Goal: Task Accomplishment & Management: Complete application form

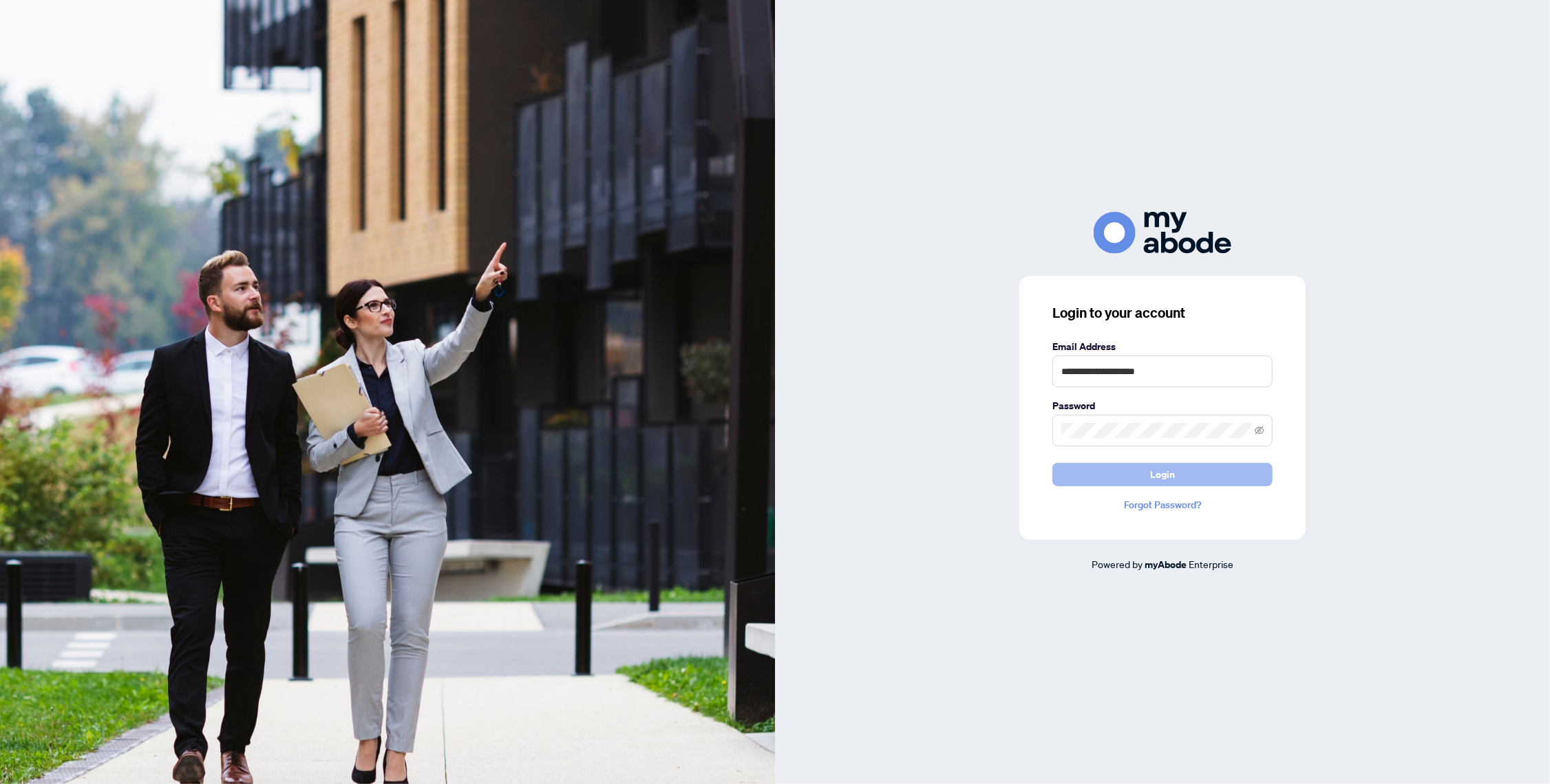
click at [1207, 477] on button "Login" at bounding box center [1162, 474] width 220 height 23
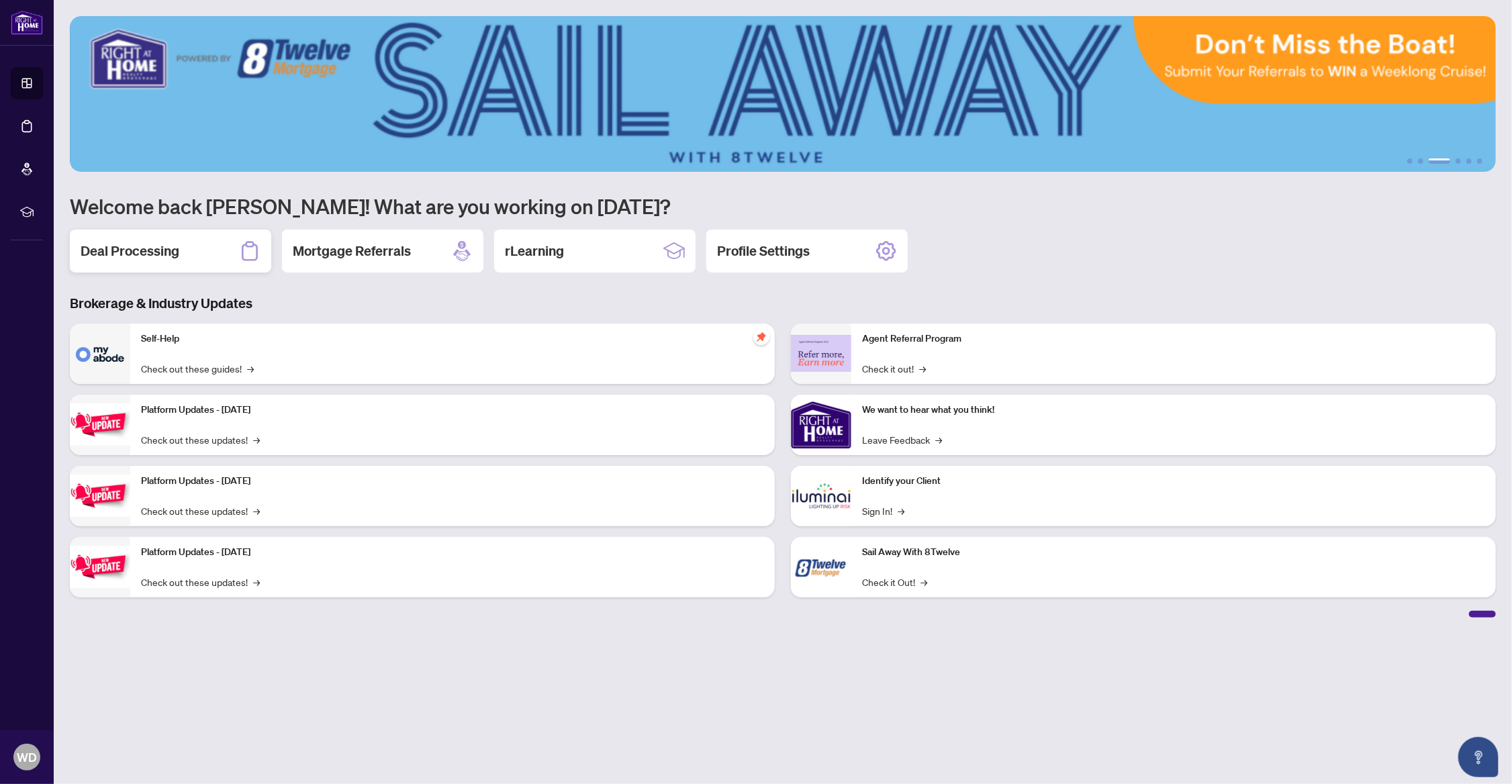
click at [190, 248] on div "Deal Processing" at bounding box center [170, 251] width 202 height 43
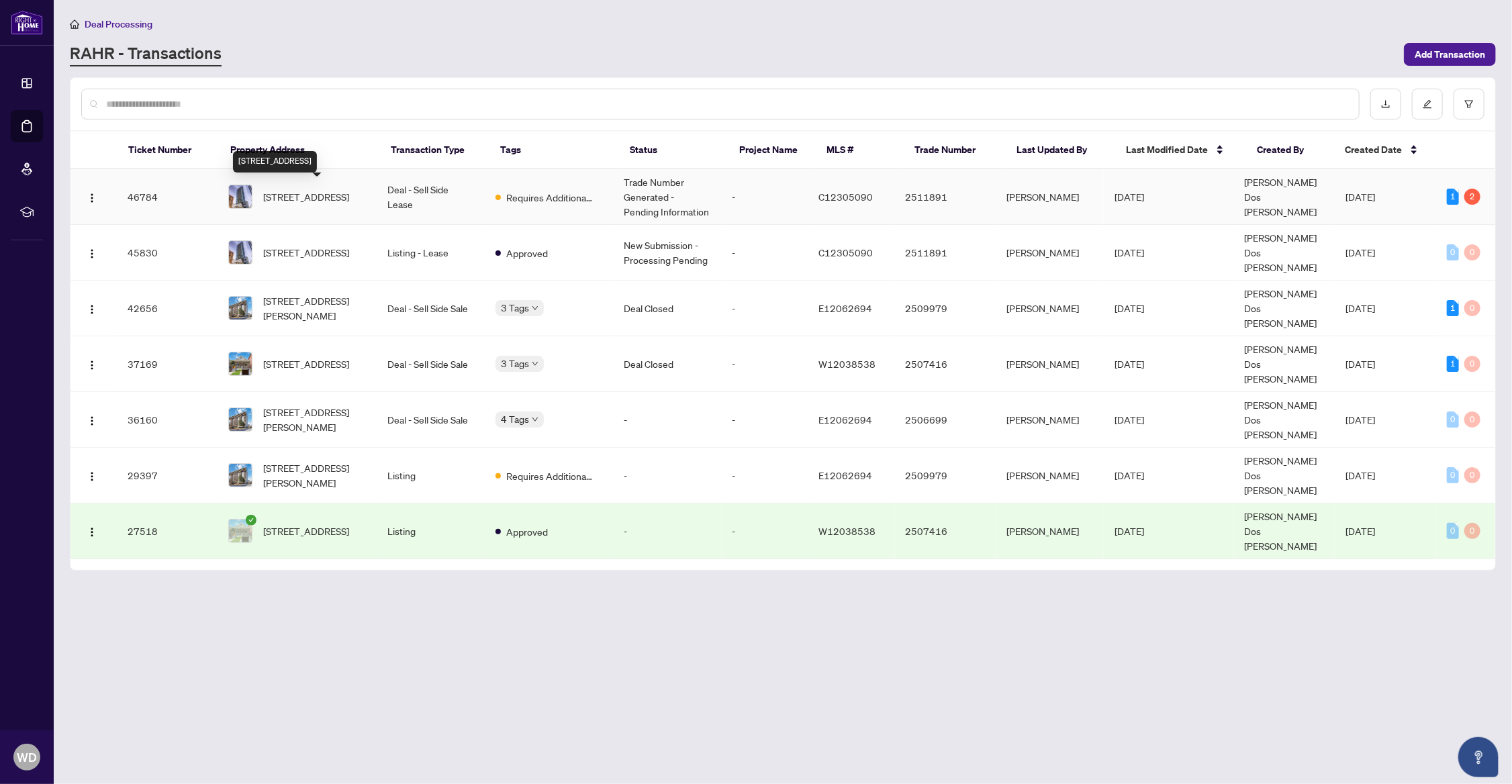
click at [295, 192] on span "[STREET_ADDRESS]" at bounding box center [306, 196] width 86 height 15
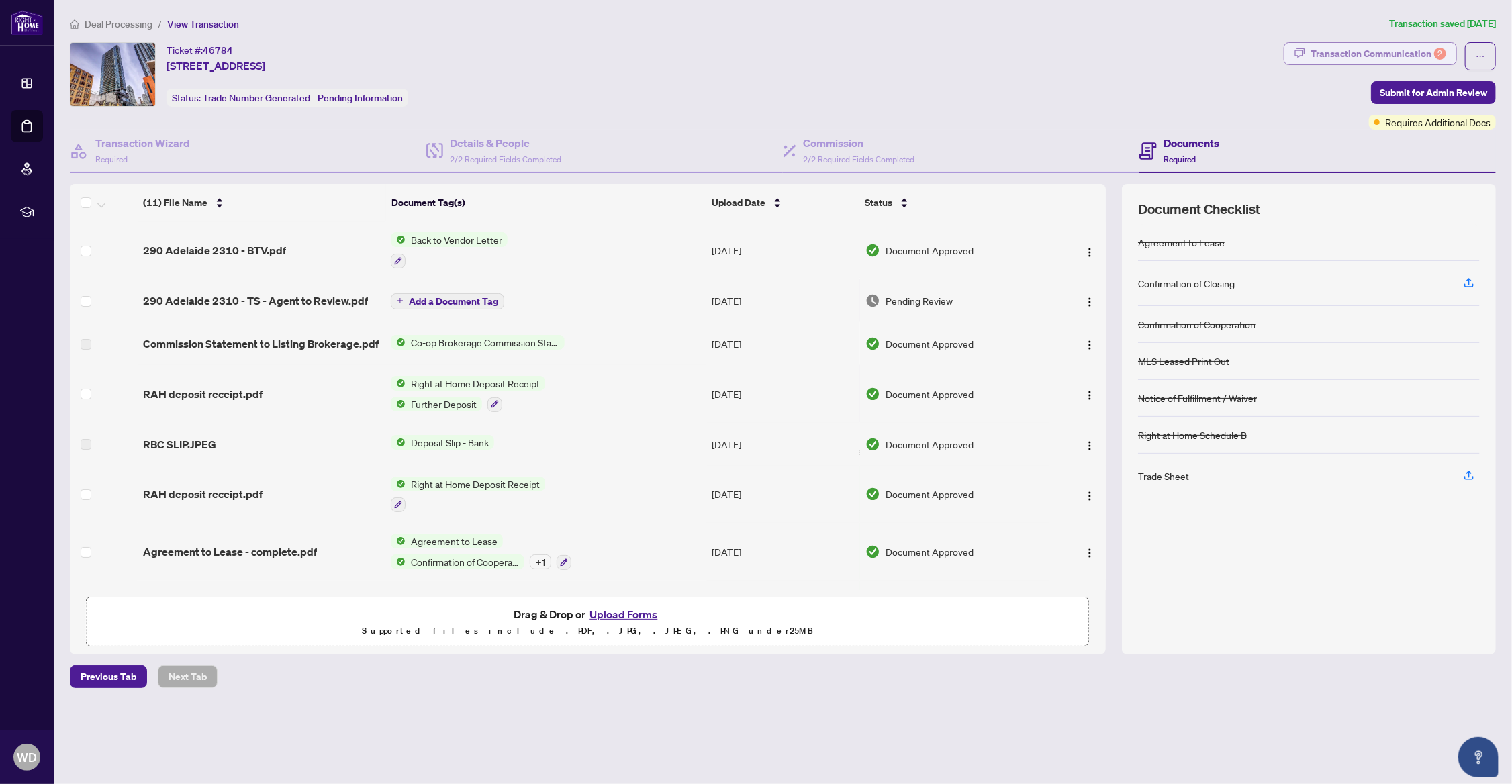
click at [1412, 52] on div "Transaction Communication 2" at bounding box center [1378, 53] width 135 height 22
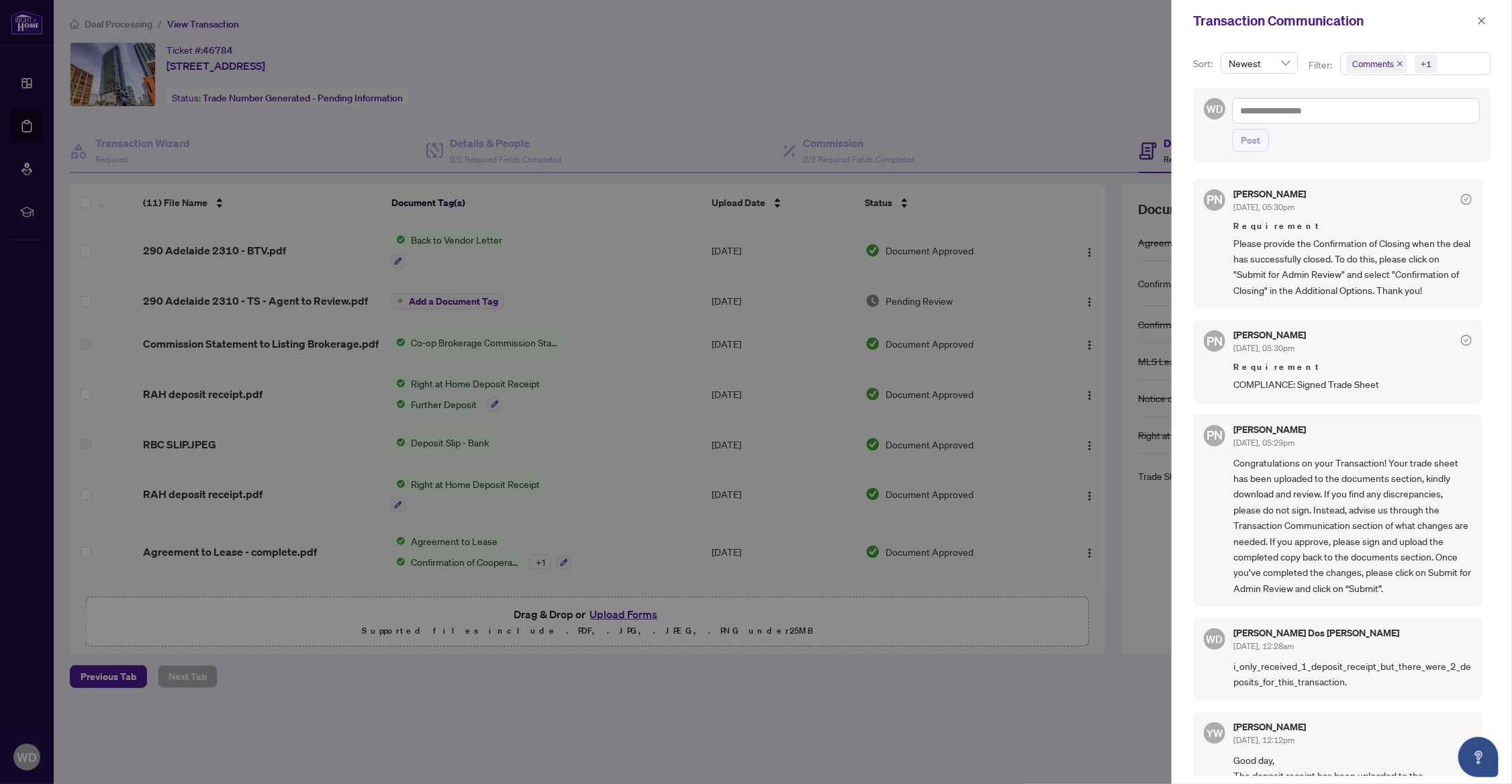
click at [994, 321] on div at bounding box center [756, 392] width 1512 height 784
click at [1484, 22] on icon "close" at bounding box center [1481, 20] width 9 height 9
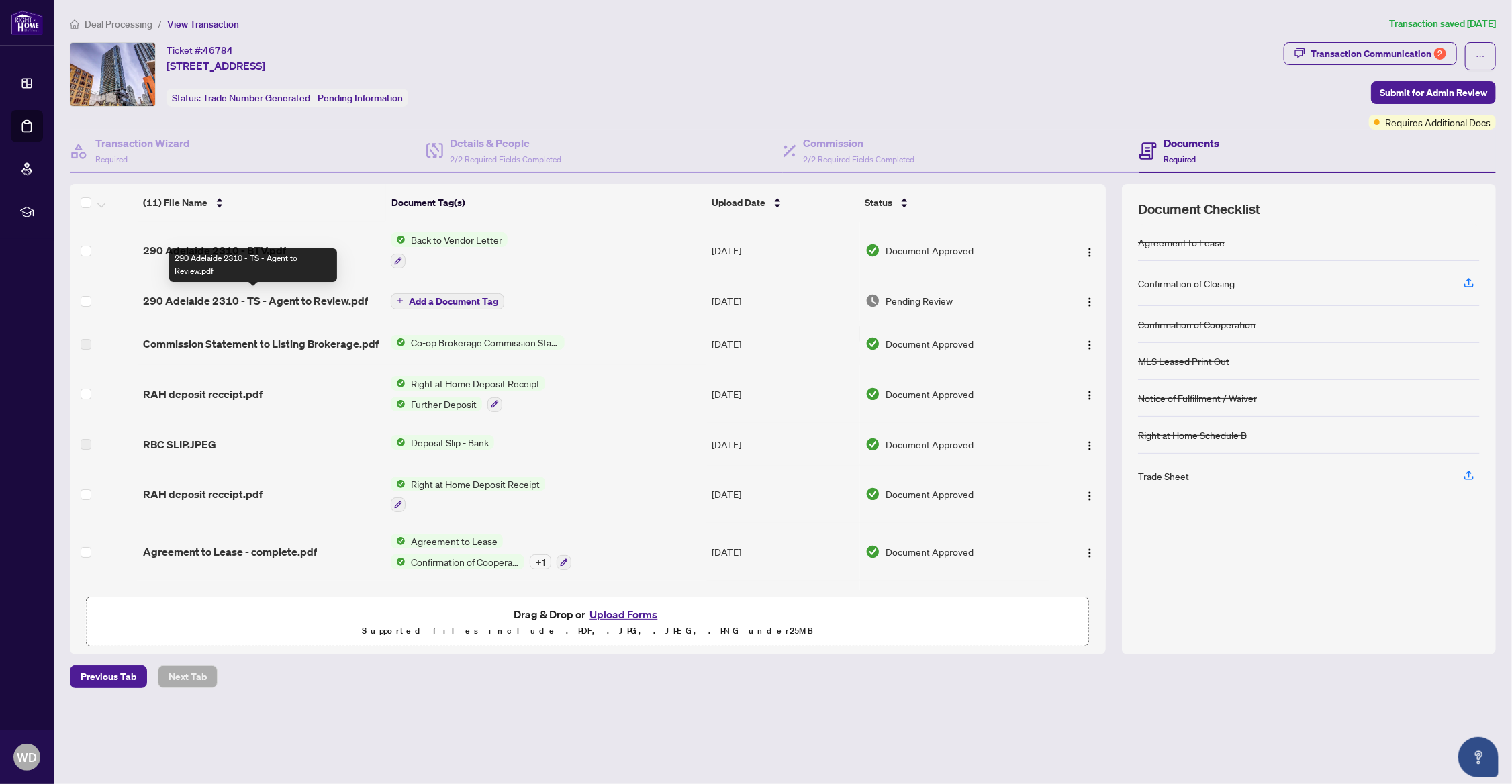
click at [305, 298] on span "290 Adelaide 2310 - TS - Agent to Review.pdf" at bounding box center [255, 300] width 225 height 16
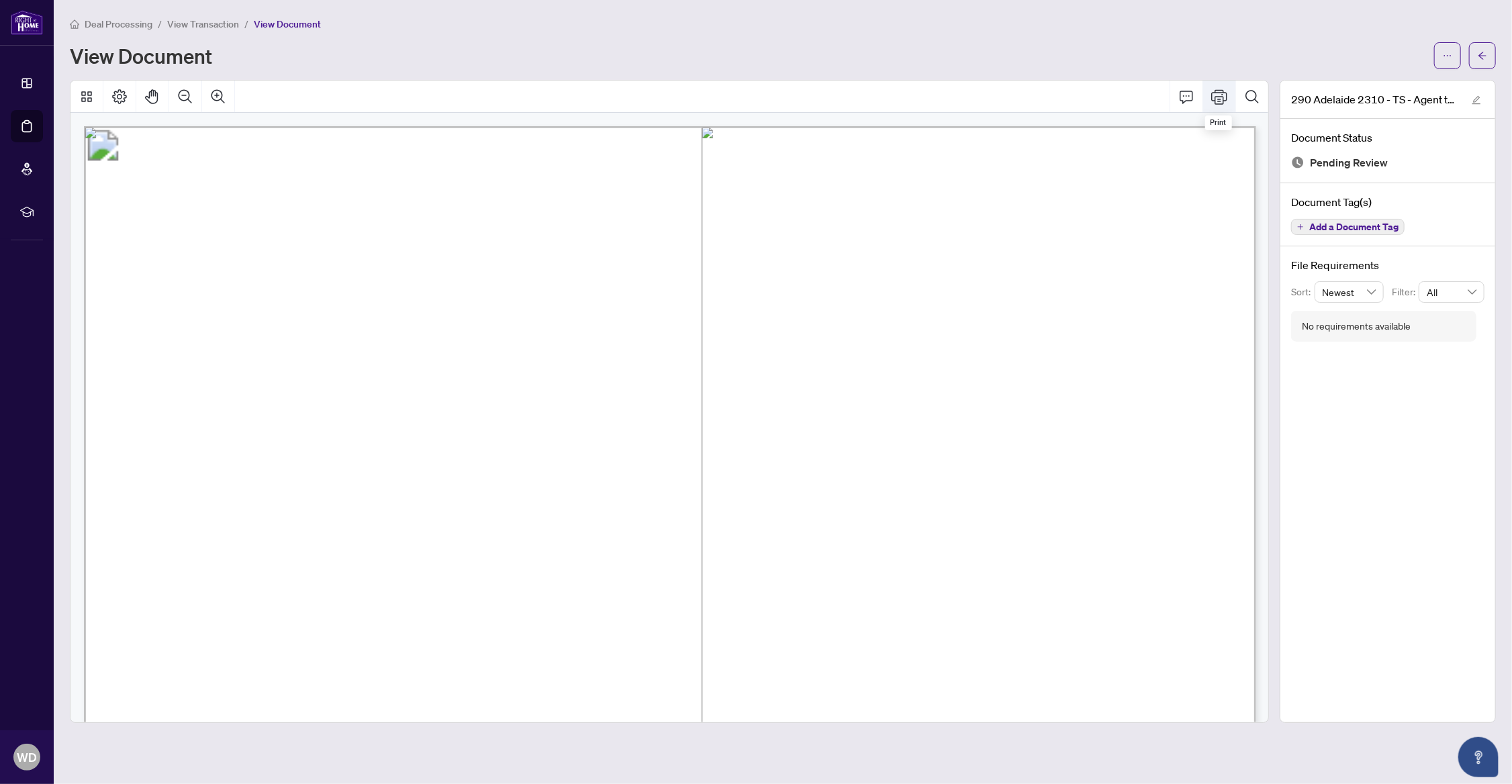
click at [1225, 95] on icon "Print" at bounding box center [1218, 96] width 16 height 16
click at [1444, 64] on span "button" at bounding box center [1447, 56] width 9 height 22
click at [1387, 82] on span "Download" at bounding box center [1399, 84] width 102 height 15
click at [1469, 63] on button "button" at bounding box center [1482, 56] width 27 height 27
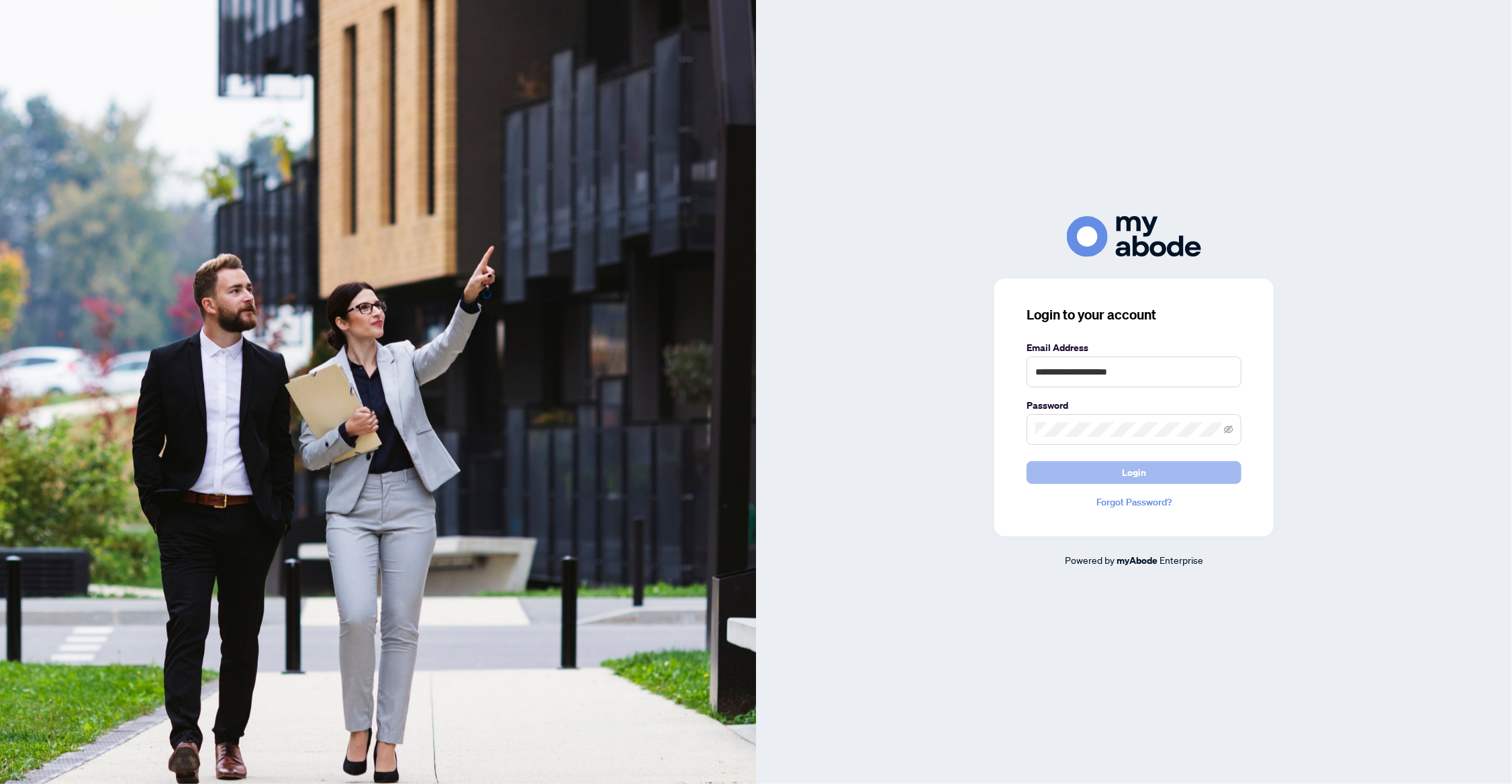
click at [1228, 476] on button "Login" at bounding box center [1133, 471] width 215 height 23
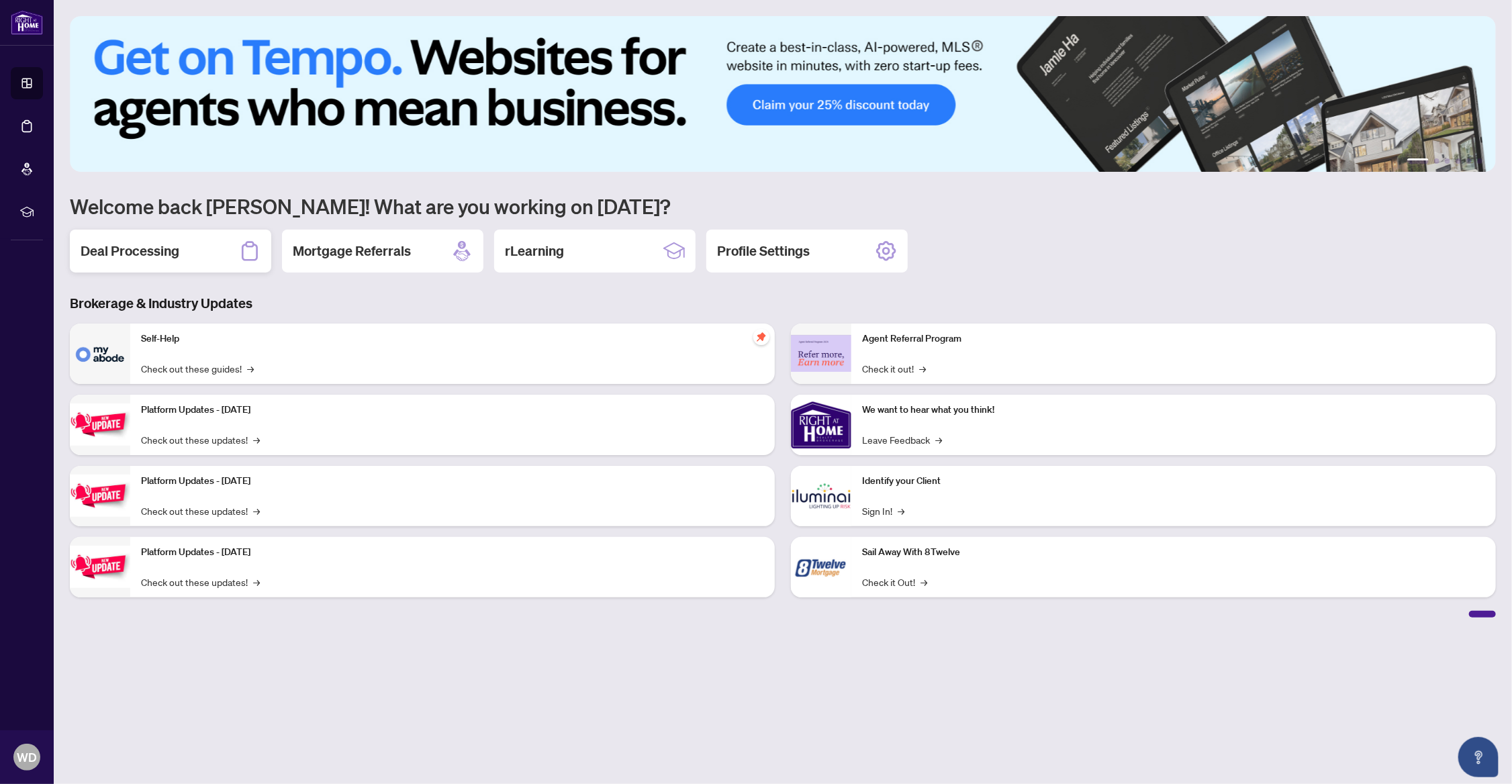
click at [210, 252] on div "Deal Processing" at bounding box center [170, 251] width 202 height 43
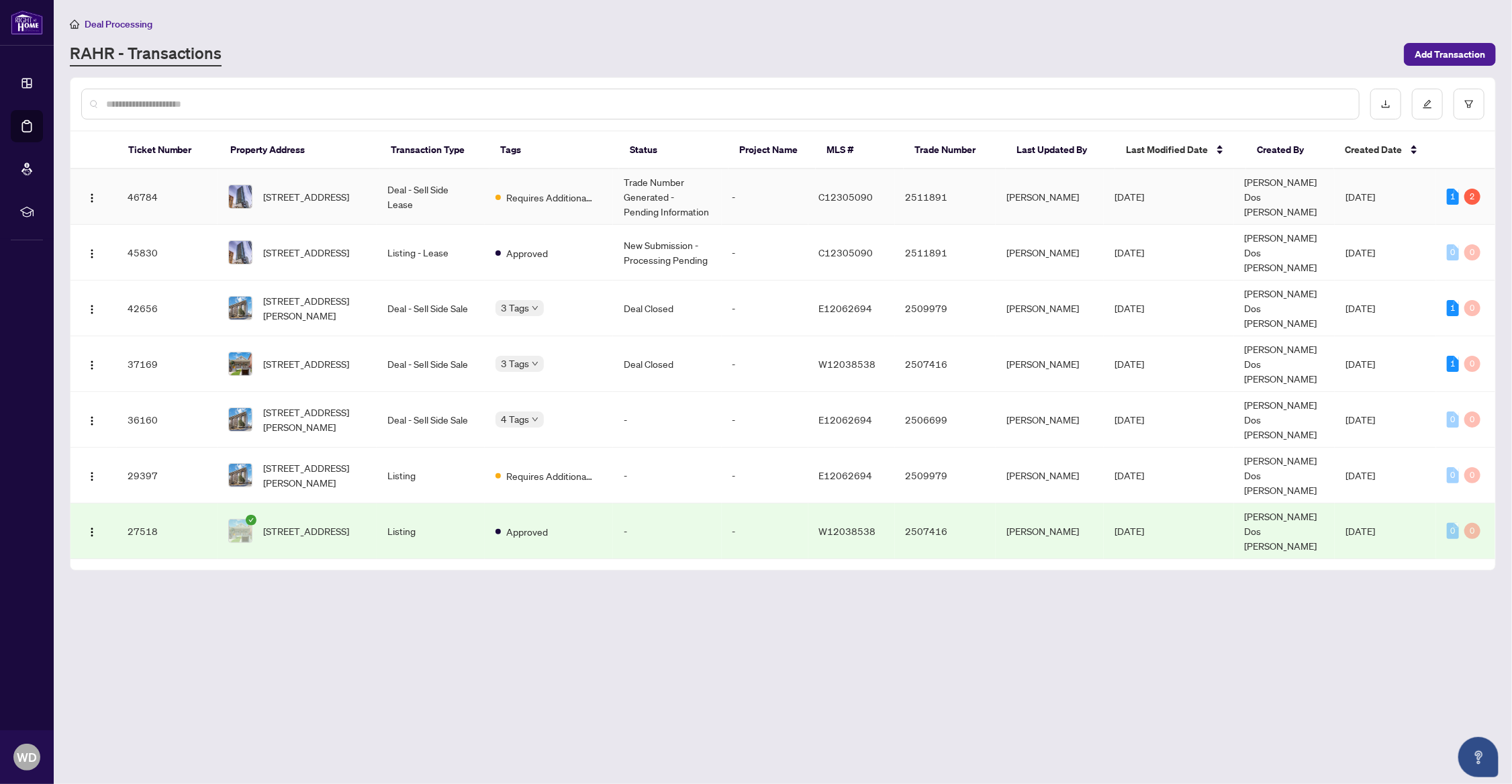
click at [479, 192] on td "Deal - Sell Side Lease" at bounding box center [430, 196] width 108 height 56
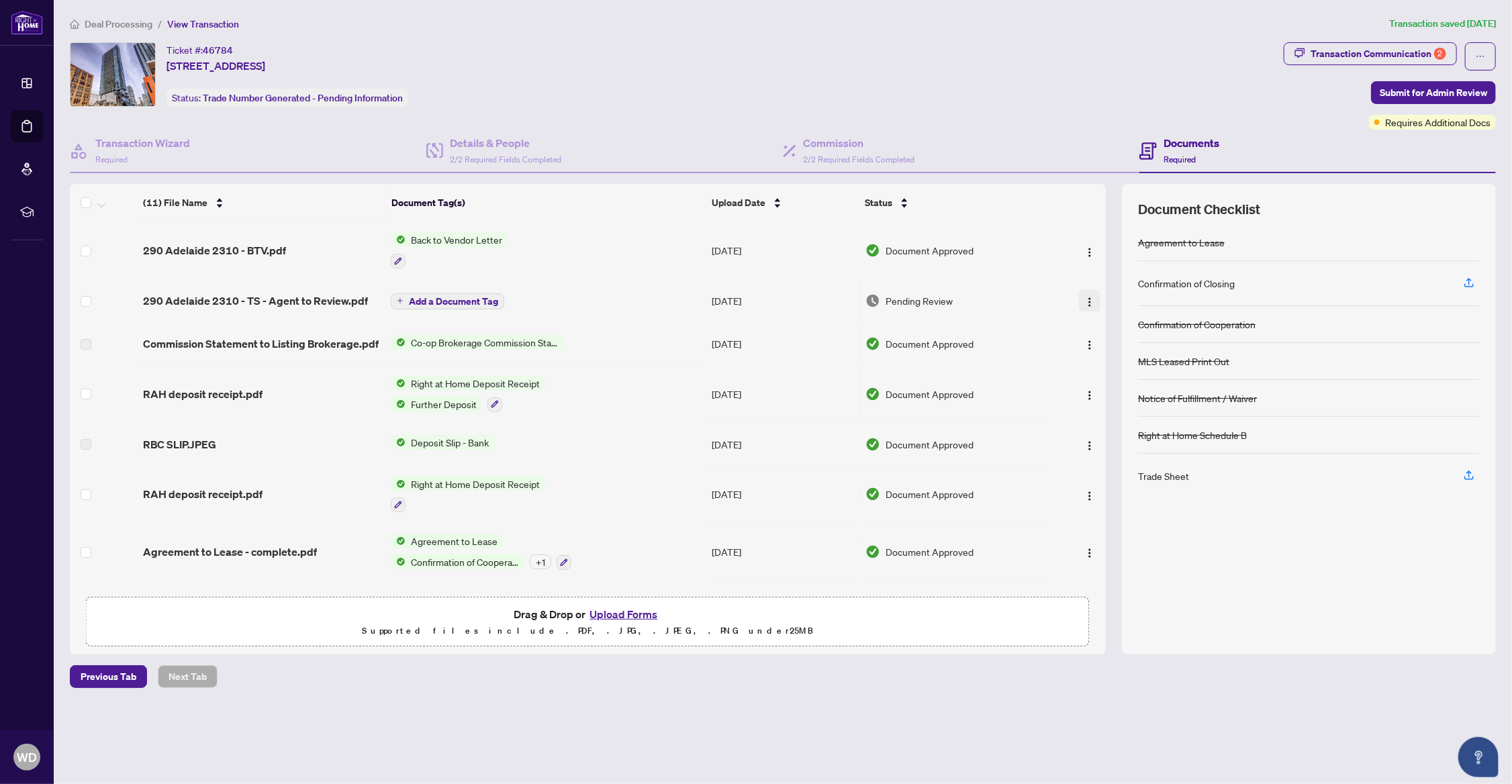
click at [1086, 303] on img "button" at bounding box center [1089, 302] width 11 height 11
click at [1172, 151] on div "Documents Required" at bounding box center [1191, 150] width 56 height 32
click at [1169, 138] on h4 "Documents" at bounding box center [1191, 142] width 56 height 16
click at [616, 613] on button "Upload Forms" at bounding box center [623, 613] width 76 height 18
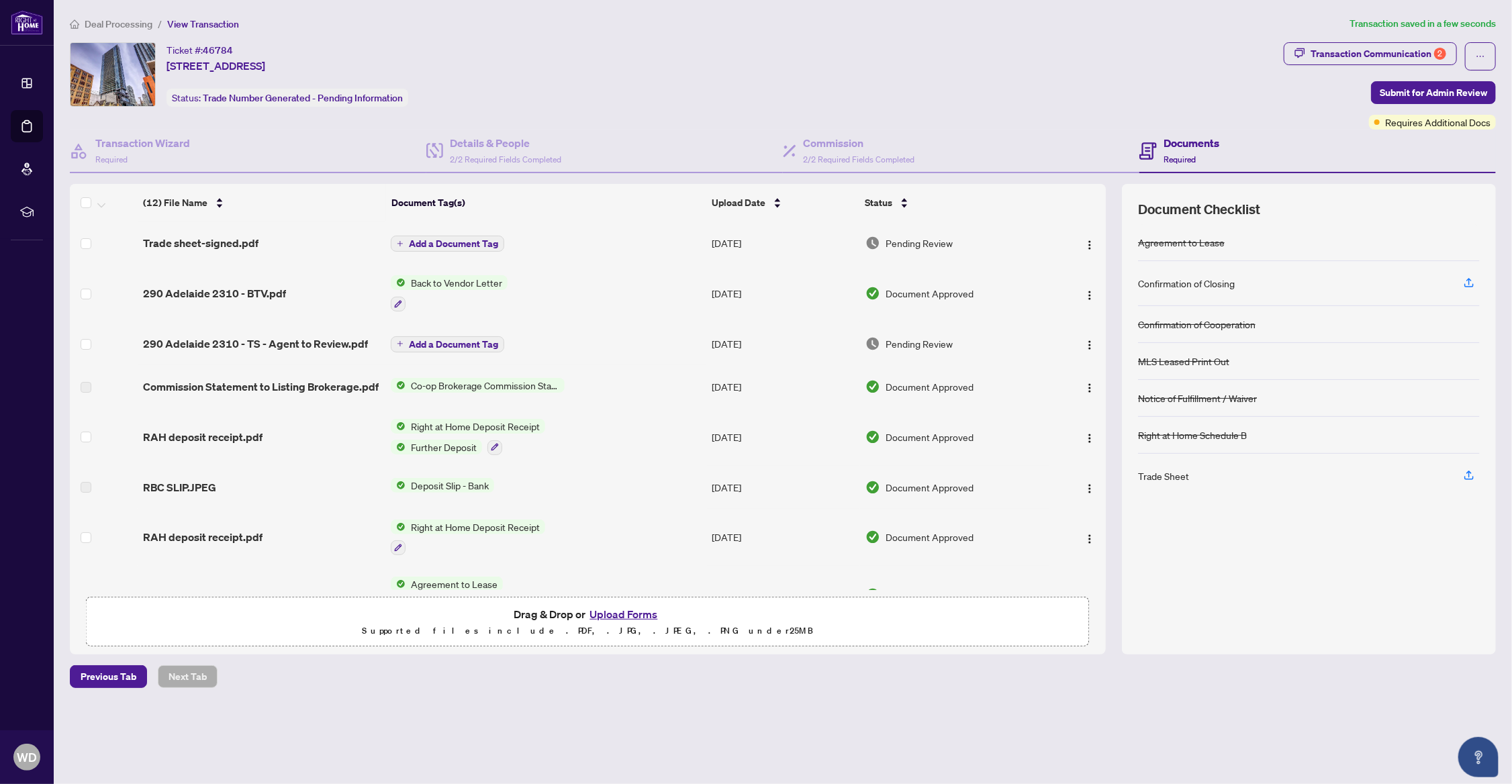
click at [1173, 284] on div "Confirmation of Closing" at bounding box center [1187, 283] width 97 height 15
click at [1416, 46] on div "Transaction Communication 2" at bounding box center [1378, 53] width 135 height 22
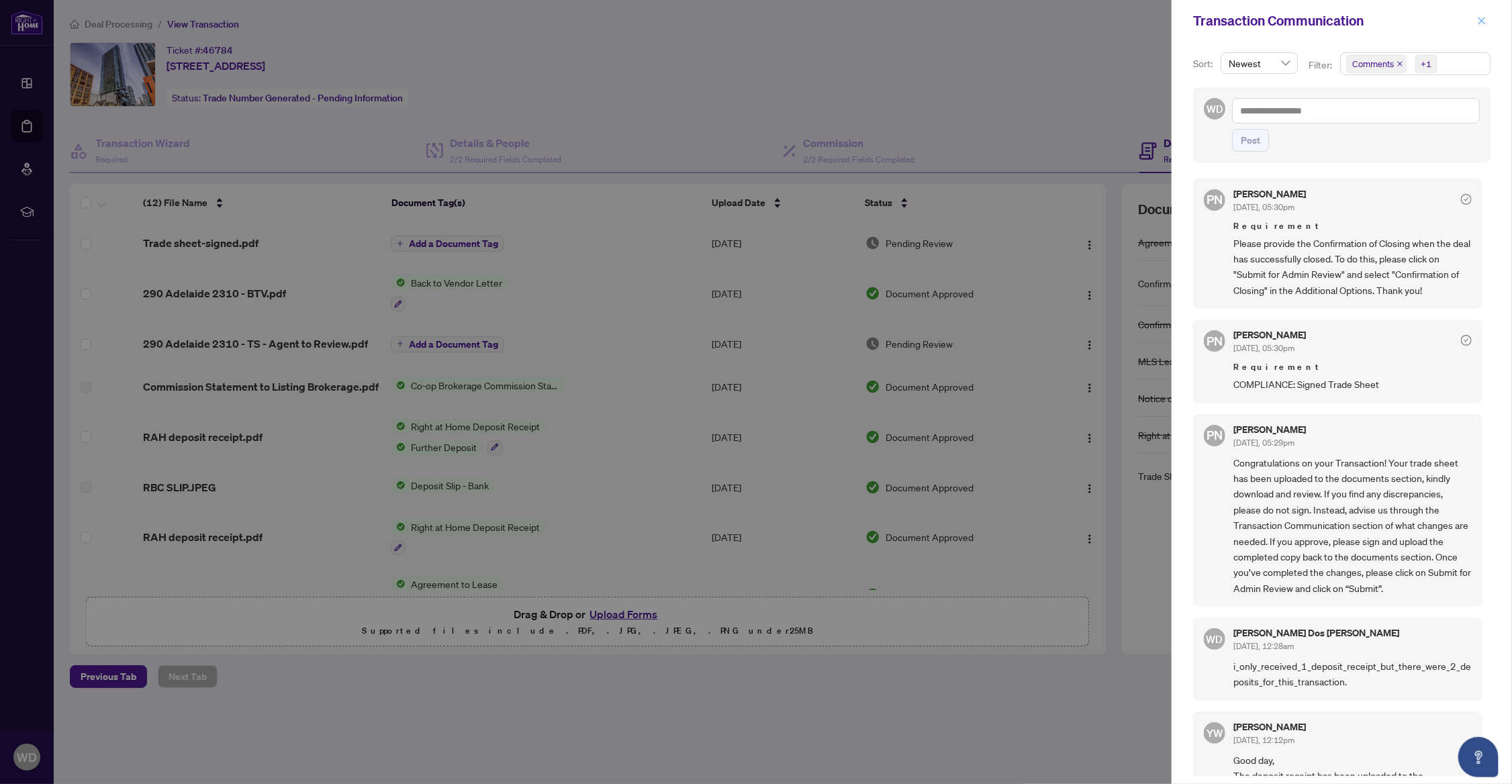
click at [1485, 23] on icon "close" at bounding box center [1481, 20] width 9 height 9
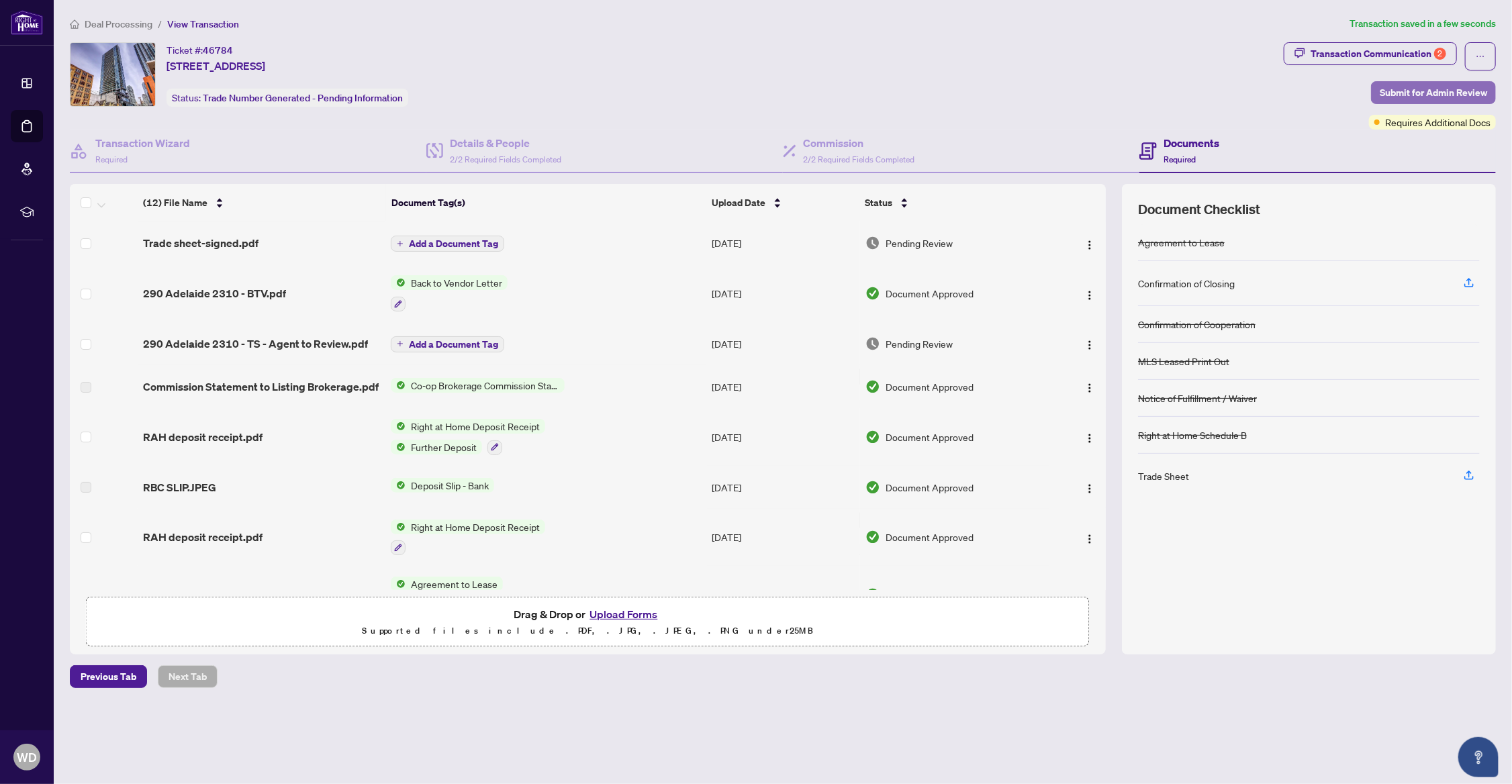
click at [1418, 91] on span "Submit for Admin Review" at bounding box center [1433, 93] width 107 height 22
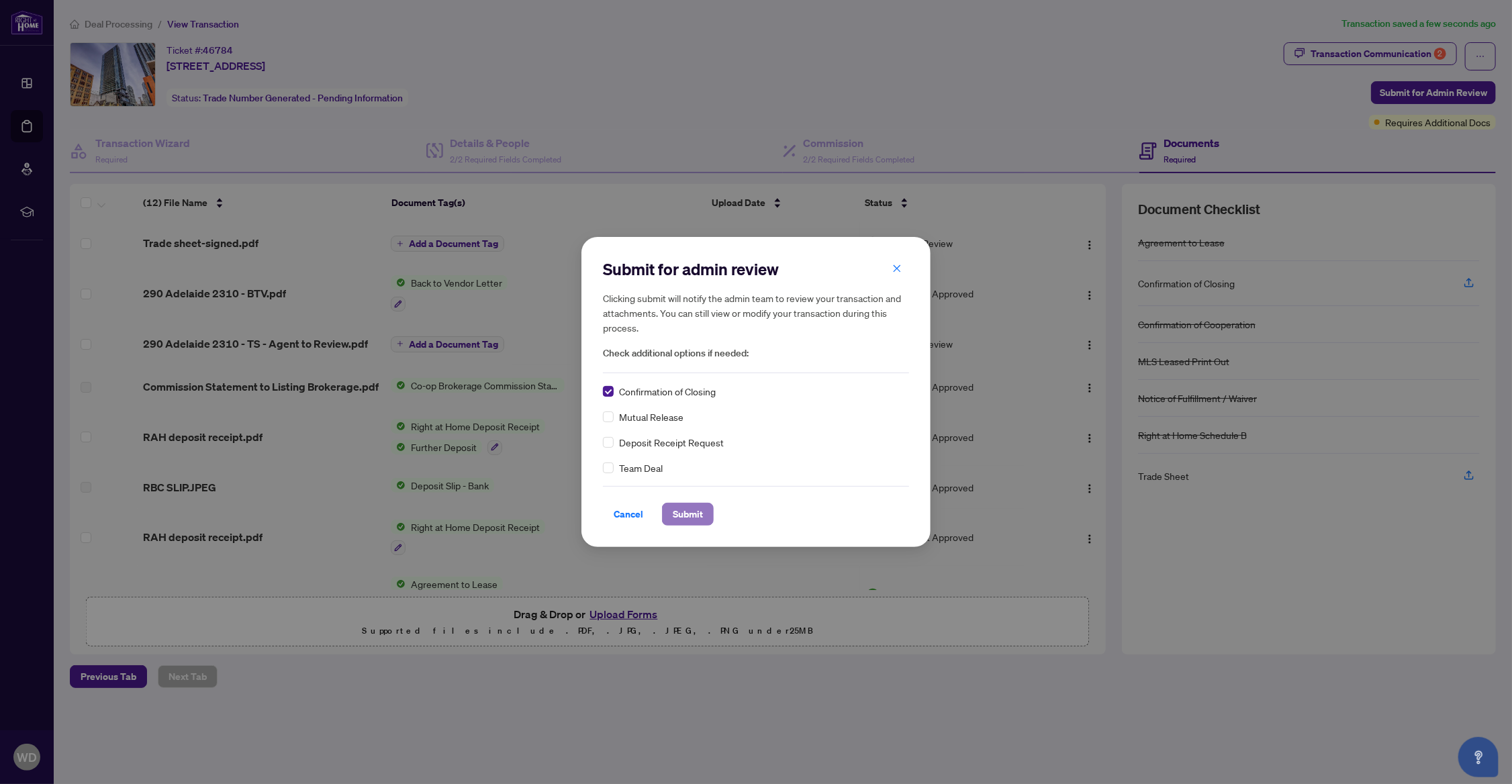
click at [699, 518] on span "Submit" at bounding box center [687, 514] width 30 height 22
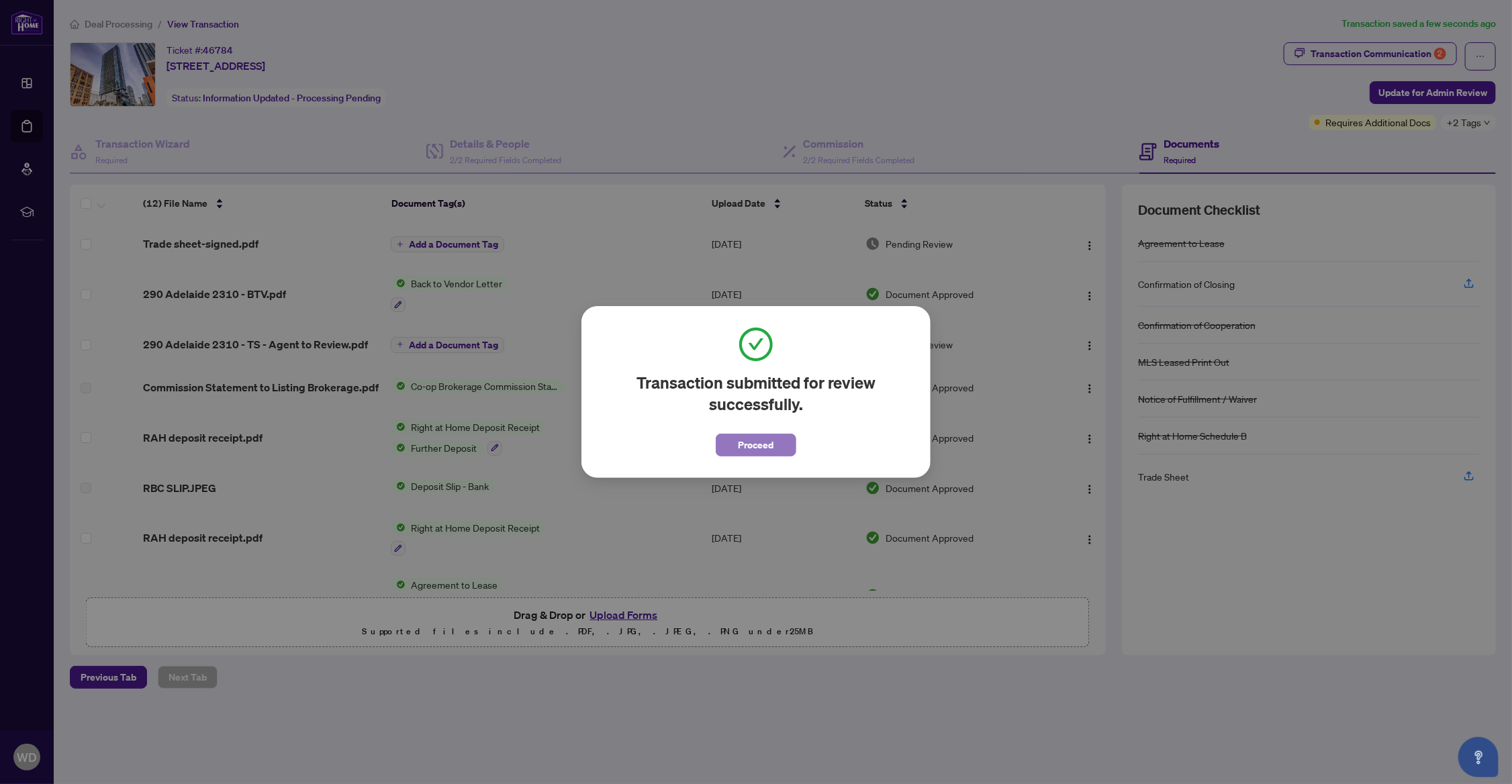
click at [750, 445] on span "Proceed" at bounding box center [756, 445] width 36 height 22
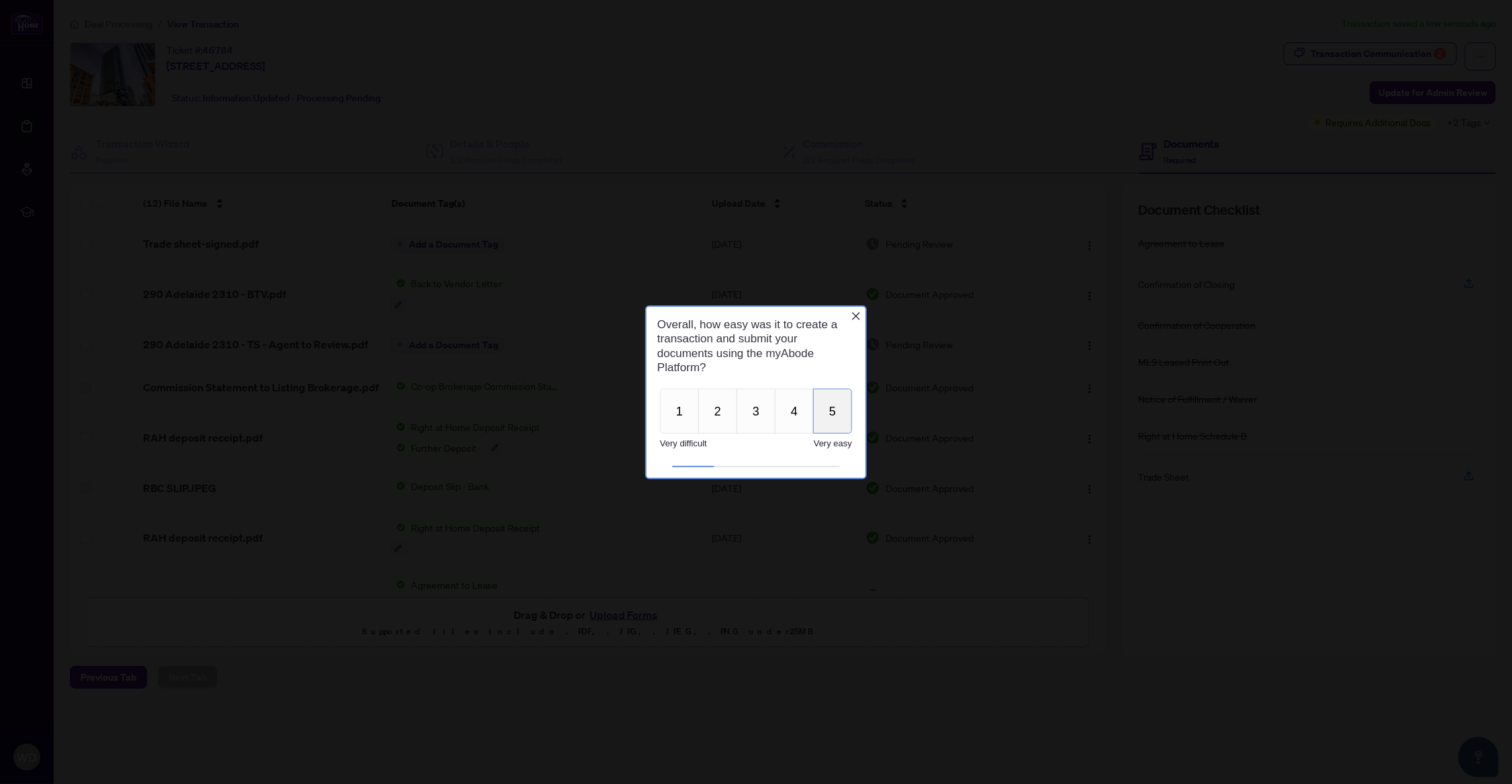
click at [833, 414] on button "5" at bounding box center [831, 410] width 39 height 45
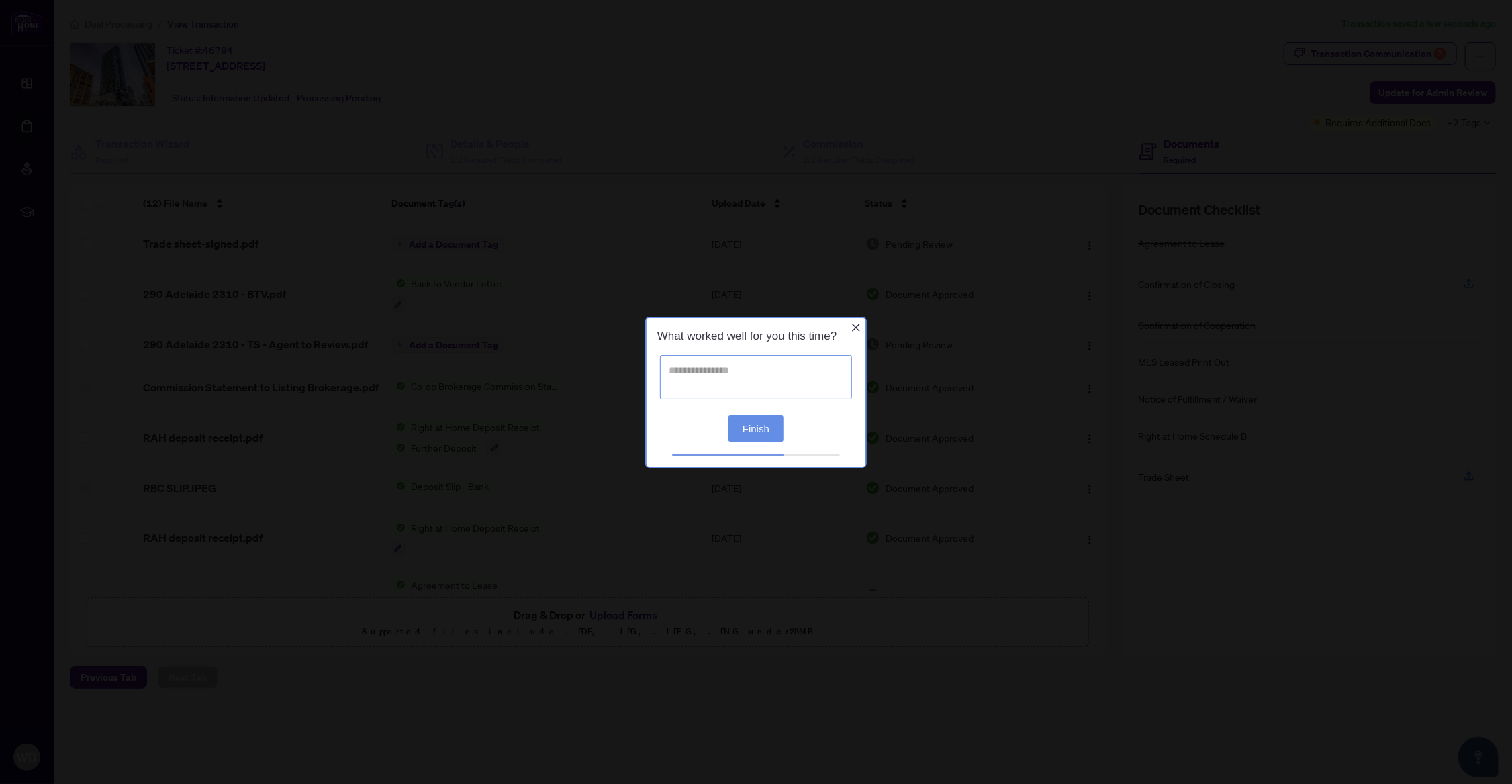
click at [728, 379] on textarea at bounding box center [755, 376] width 192 height 44
type textarea "**********"
click at [771, 425] on button "Finish" at bounding box center [755, 426] width 55 height 26
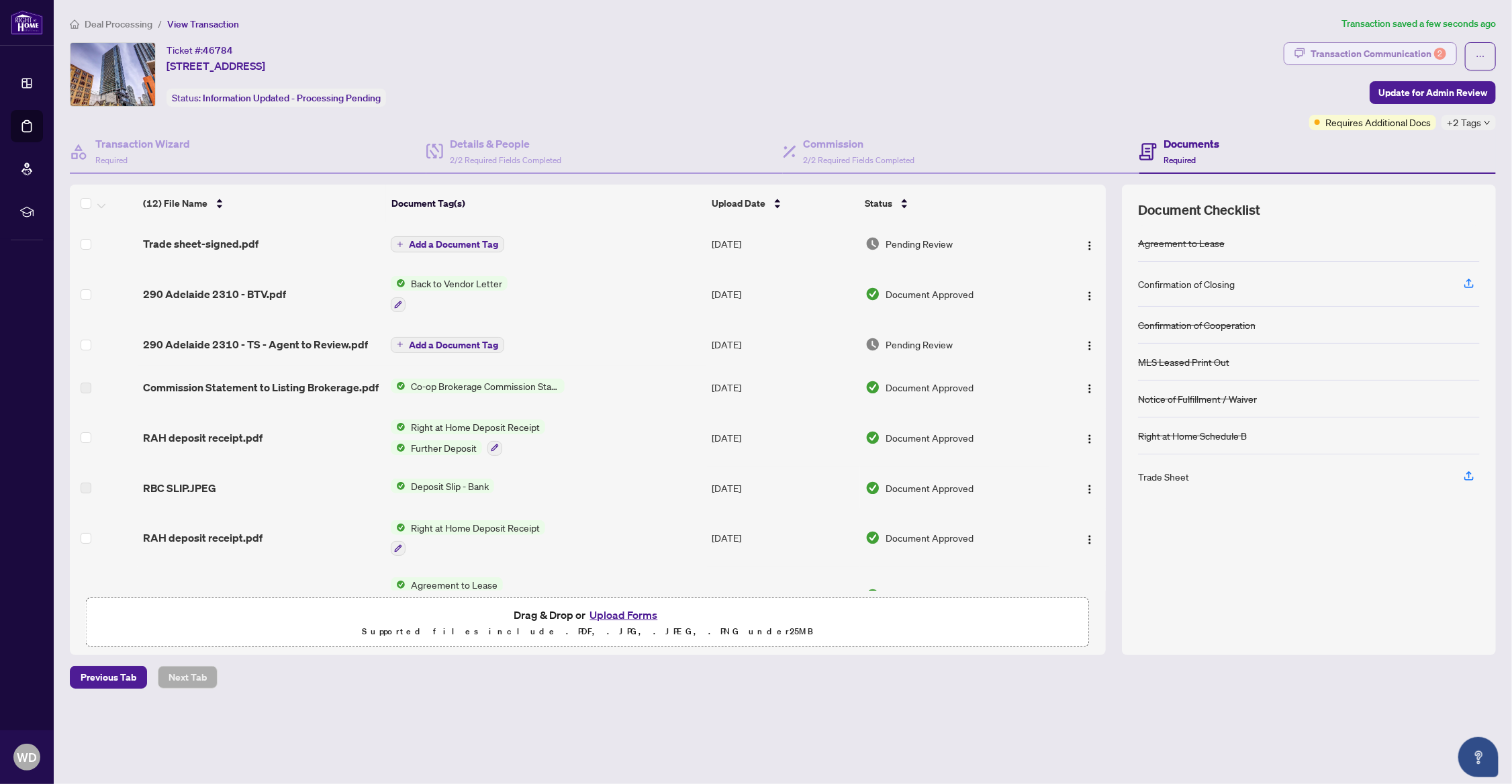
click at [1377, 56] on div "Transaction Communication 2" at bounding box center [1378, 53] width 135 height 22
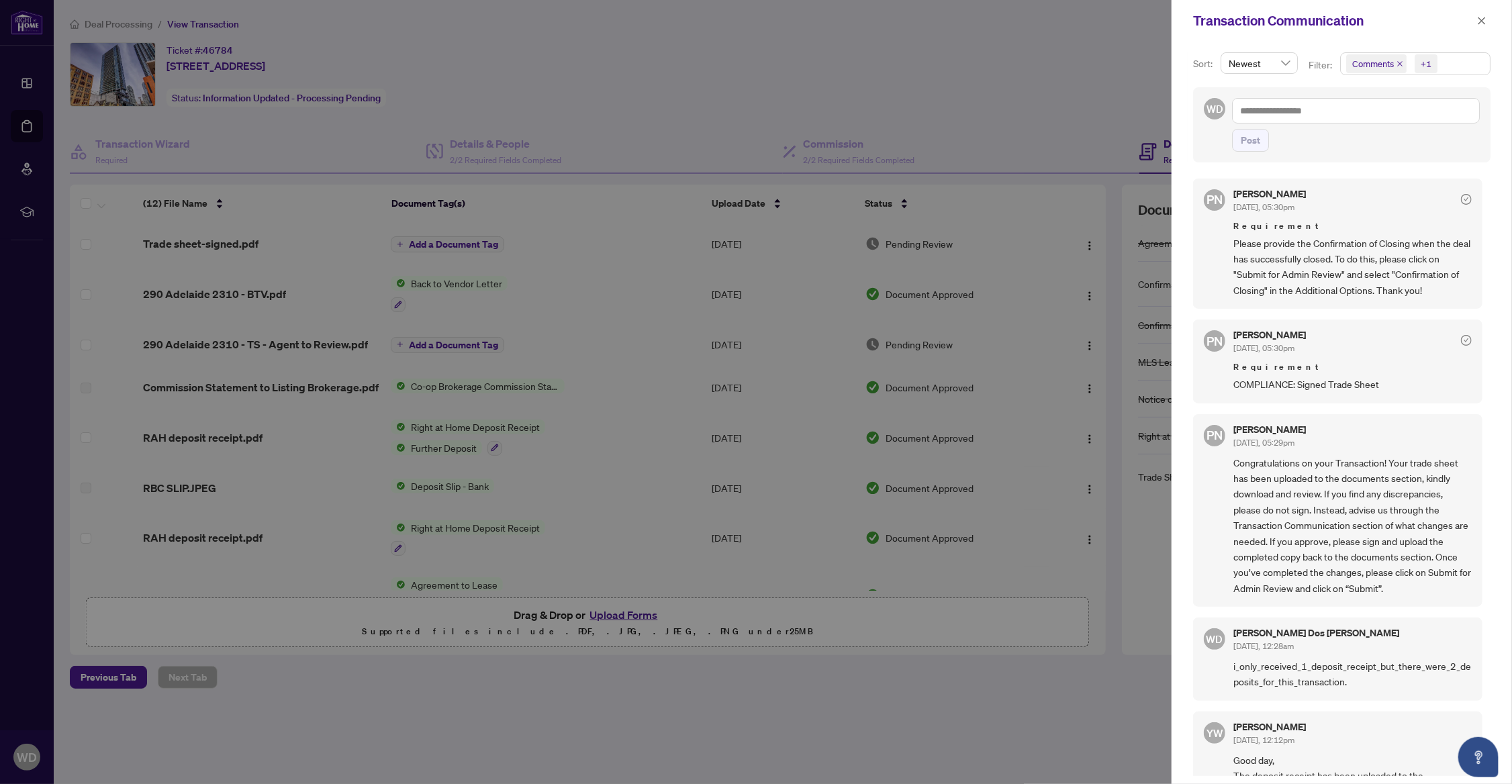
click at [1465, 338] on icon "check-circle" at bounding box center [1466, 340] width 11 height 11
click at [1465, 194] on icon "check-circle" at bounding box center [1466, 199] width 11 height 11
